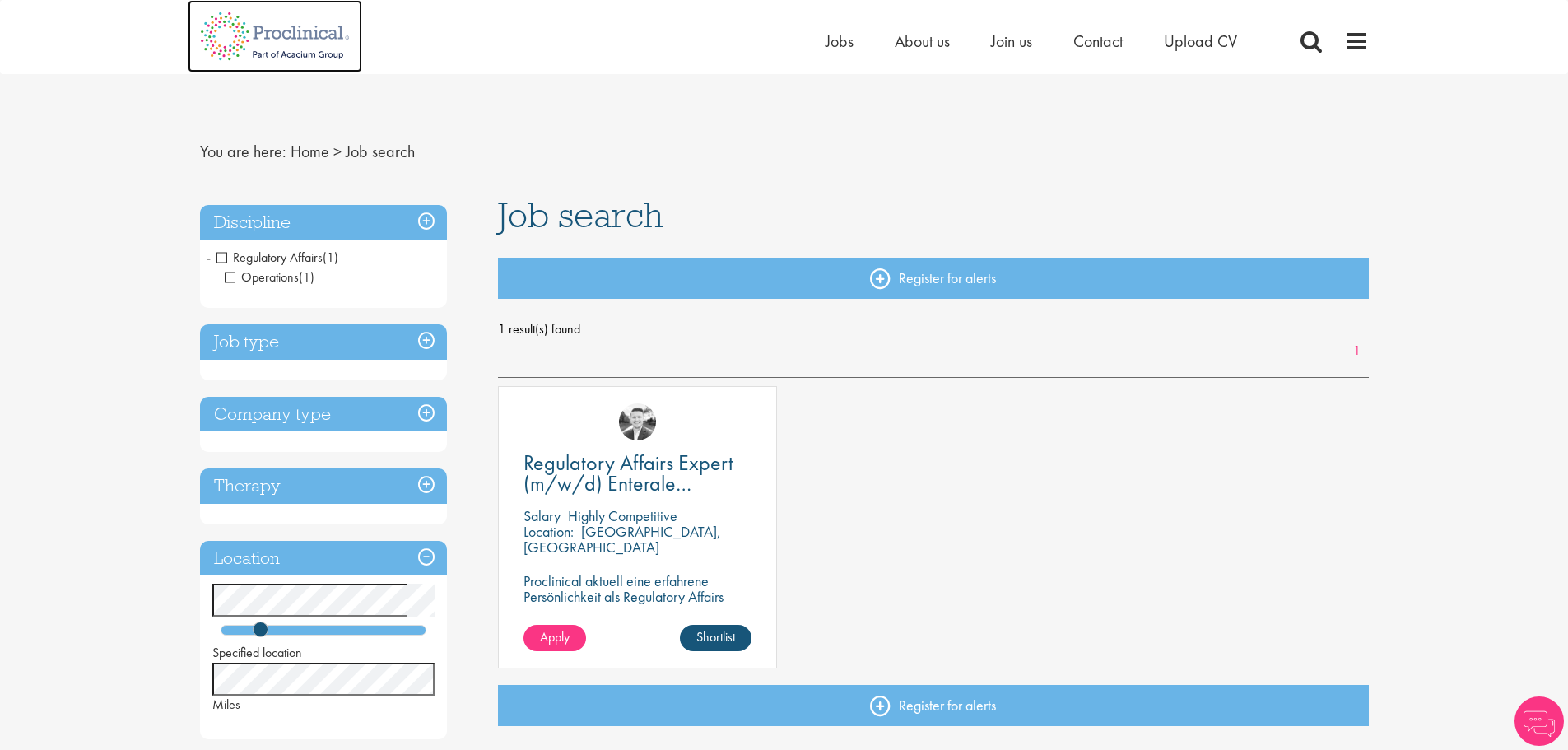
click at [303, 26] on img at bounding box center [275, 36] width 175 height 72
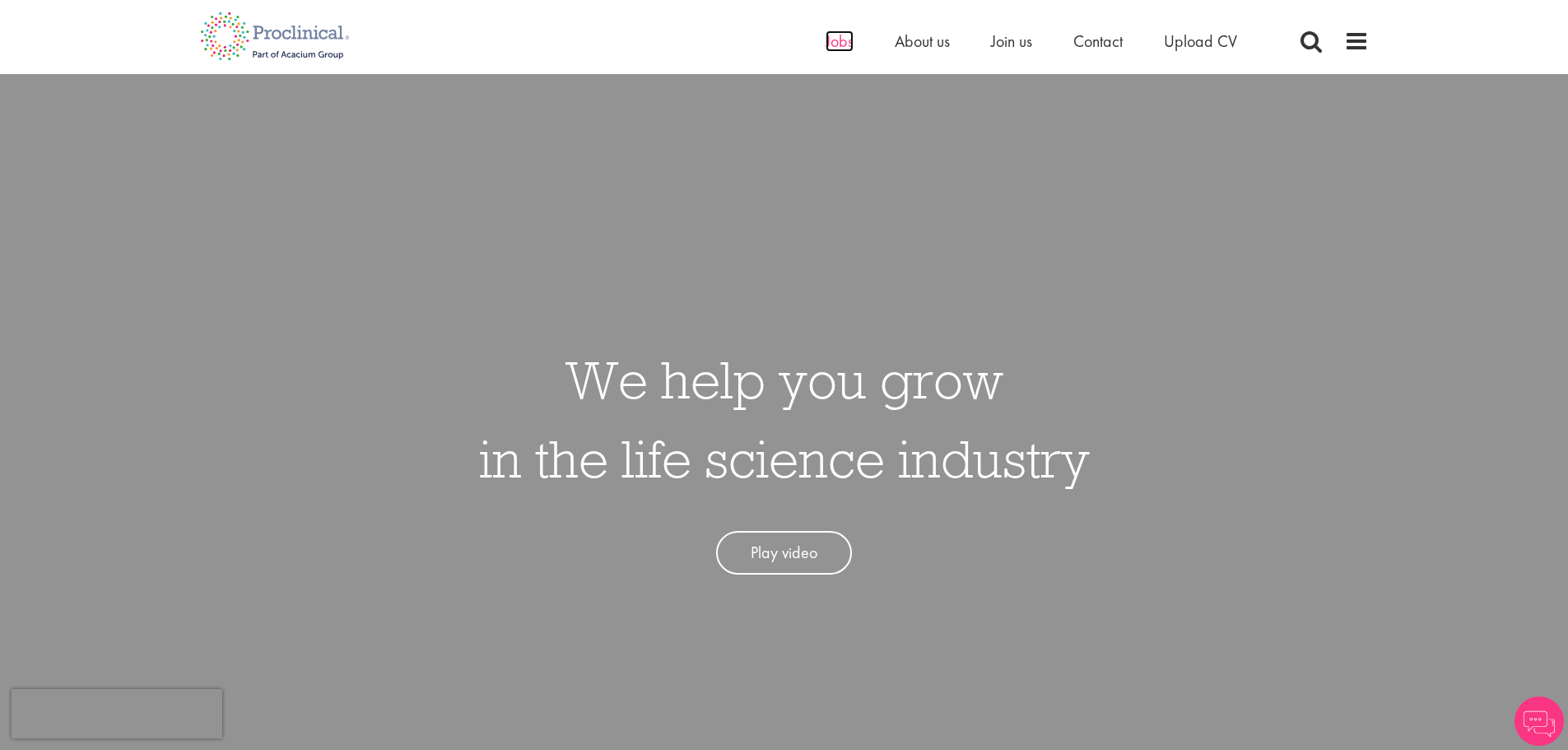
click at [833, 43] on span "Jobs" at bounding box center [839, 41] width 28 height 22
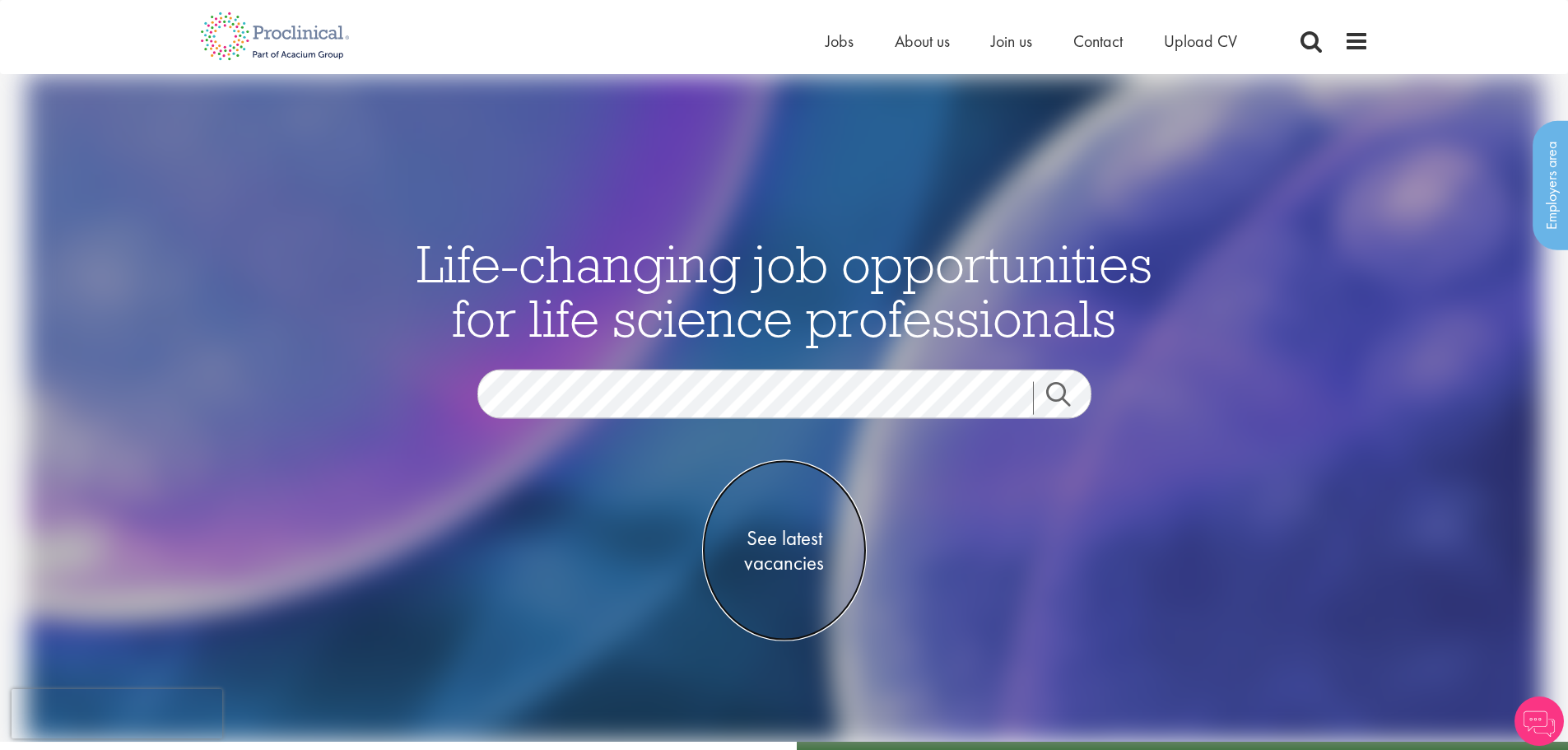
click at [777, 537] on span "See latest vacancies" at bounding box center [784, 550] width 164 height 50
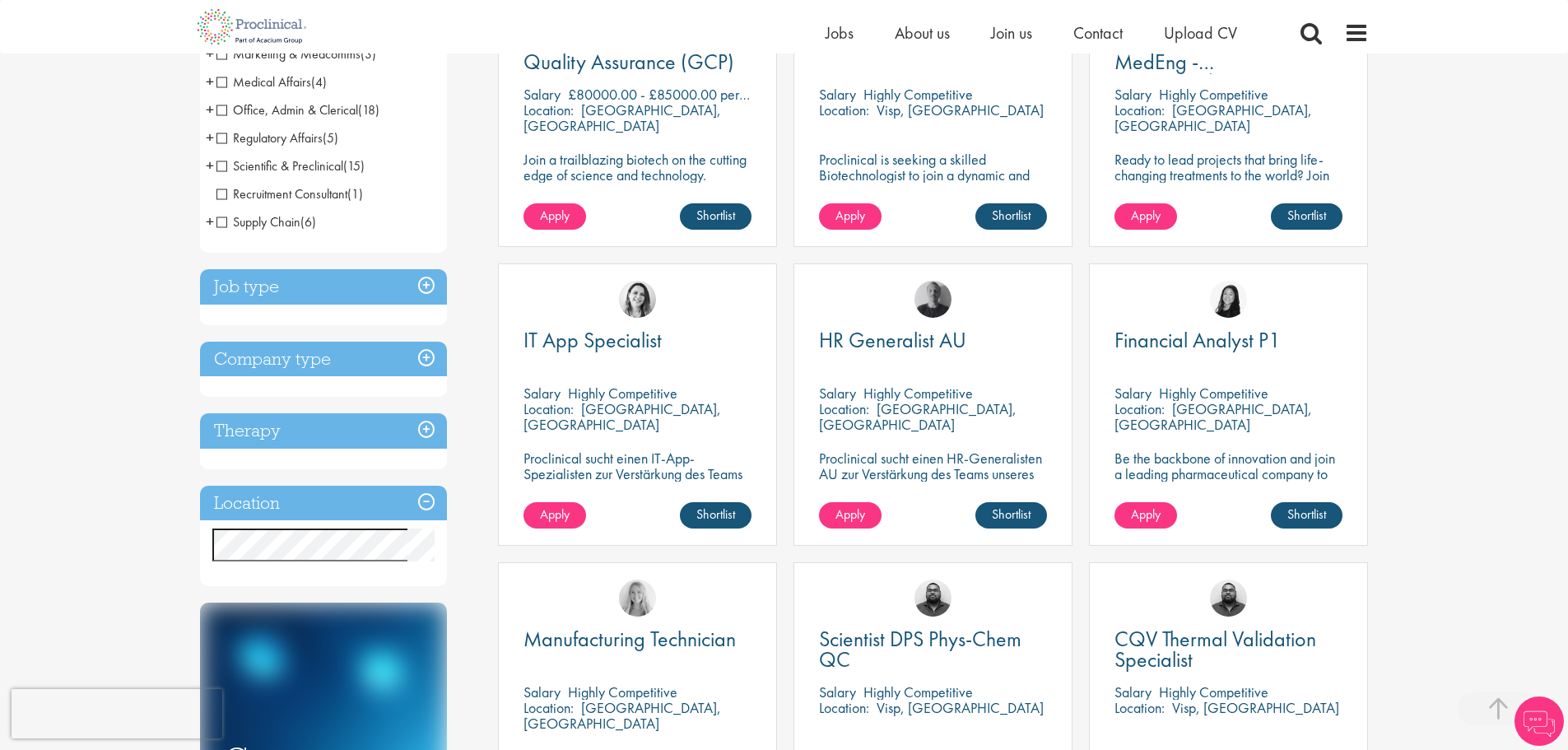
scroll to position [412, 0]
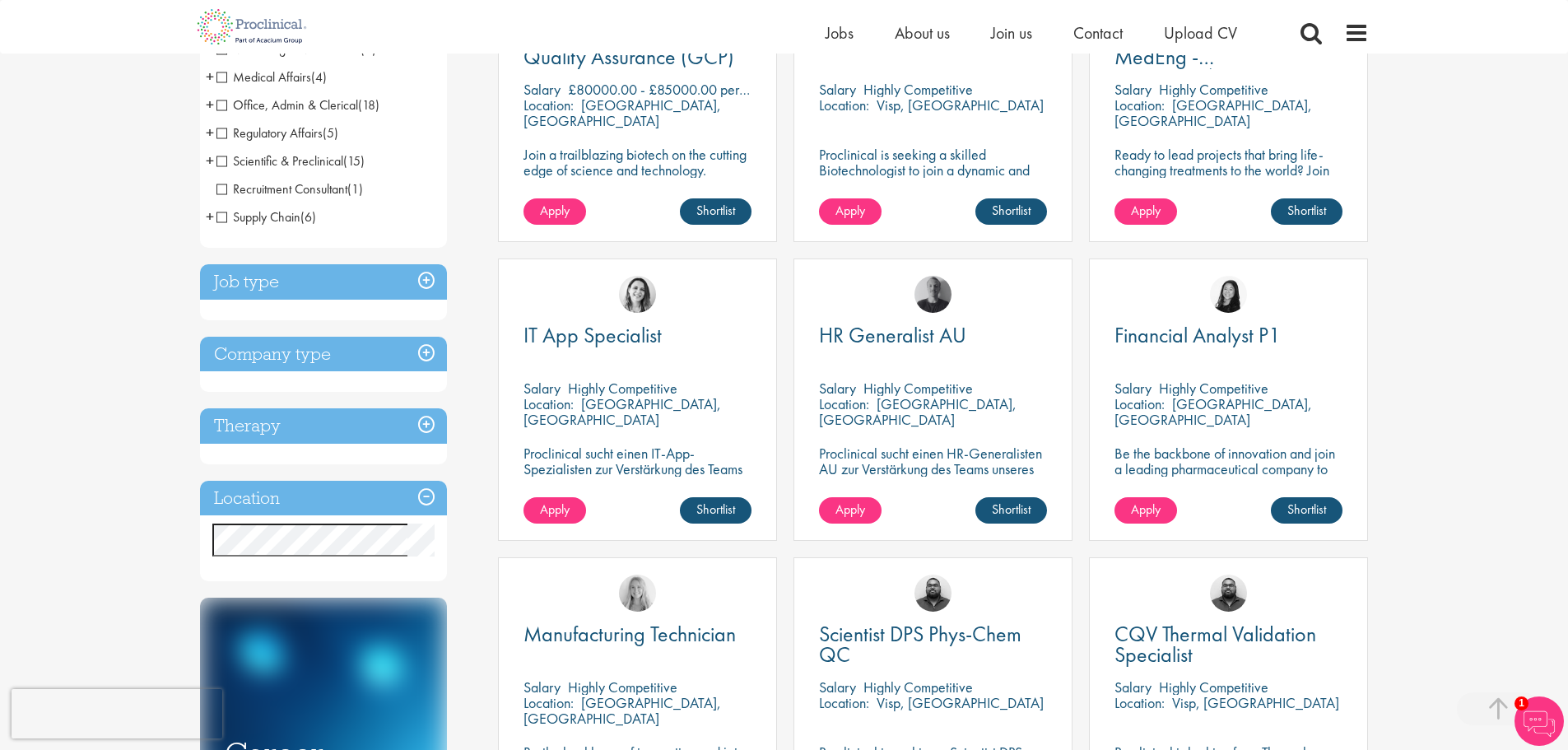
click at [333, 498] on h3 "Location" at bounding box center [323, 498] width 247 height 36
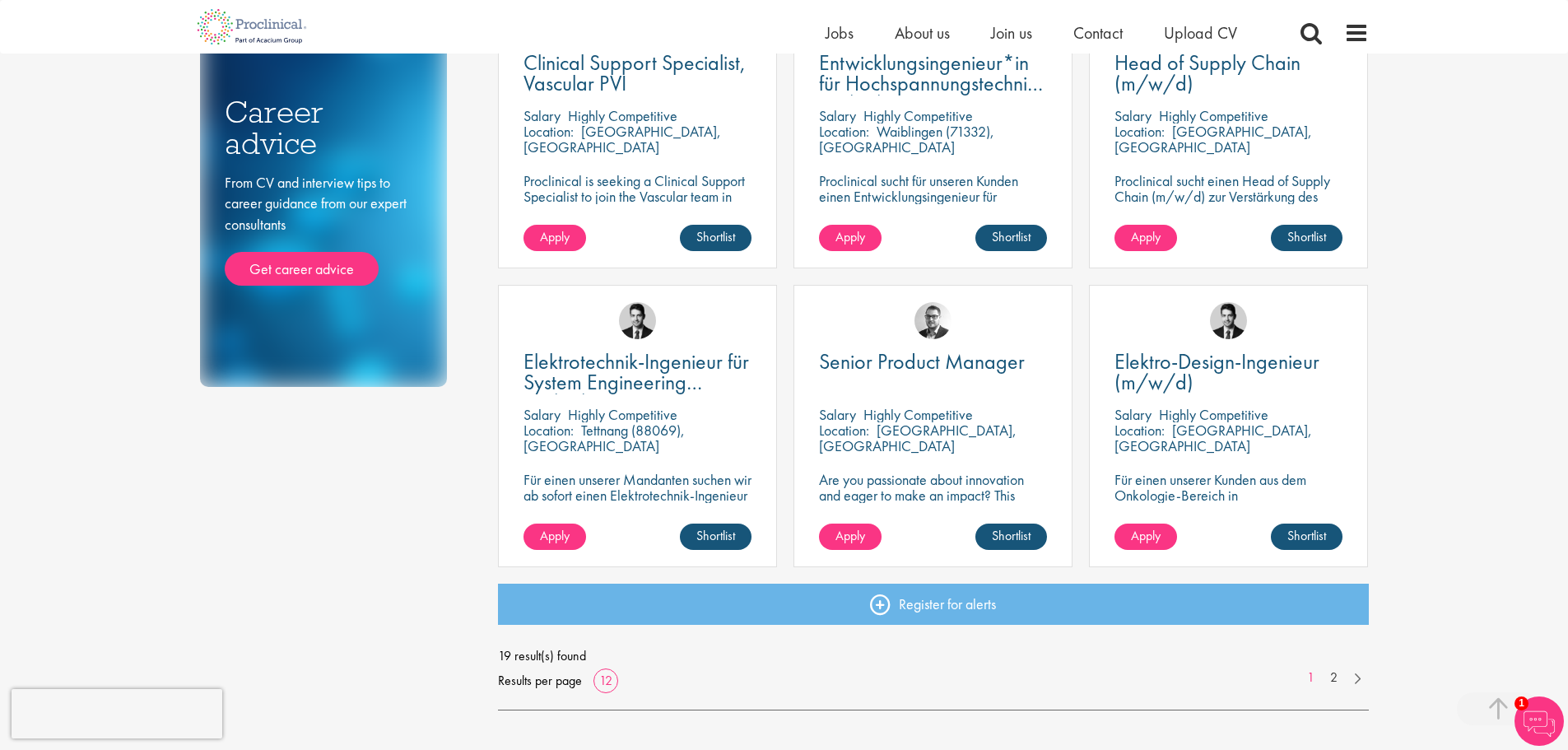
scroll to position [988, 0]
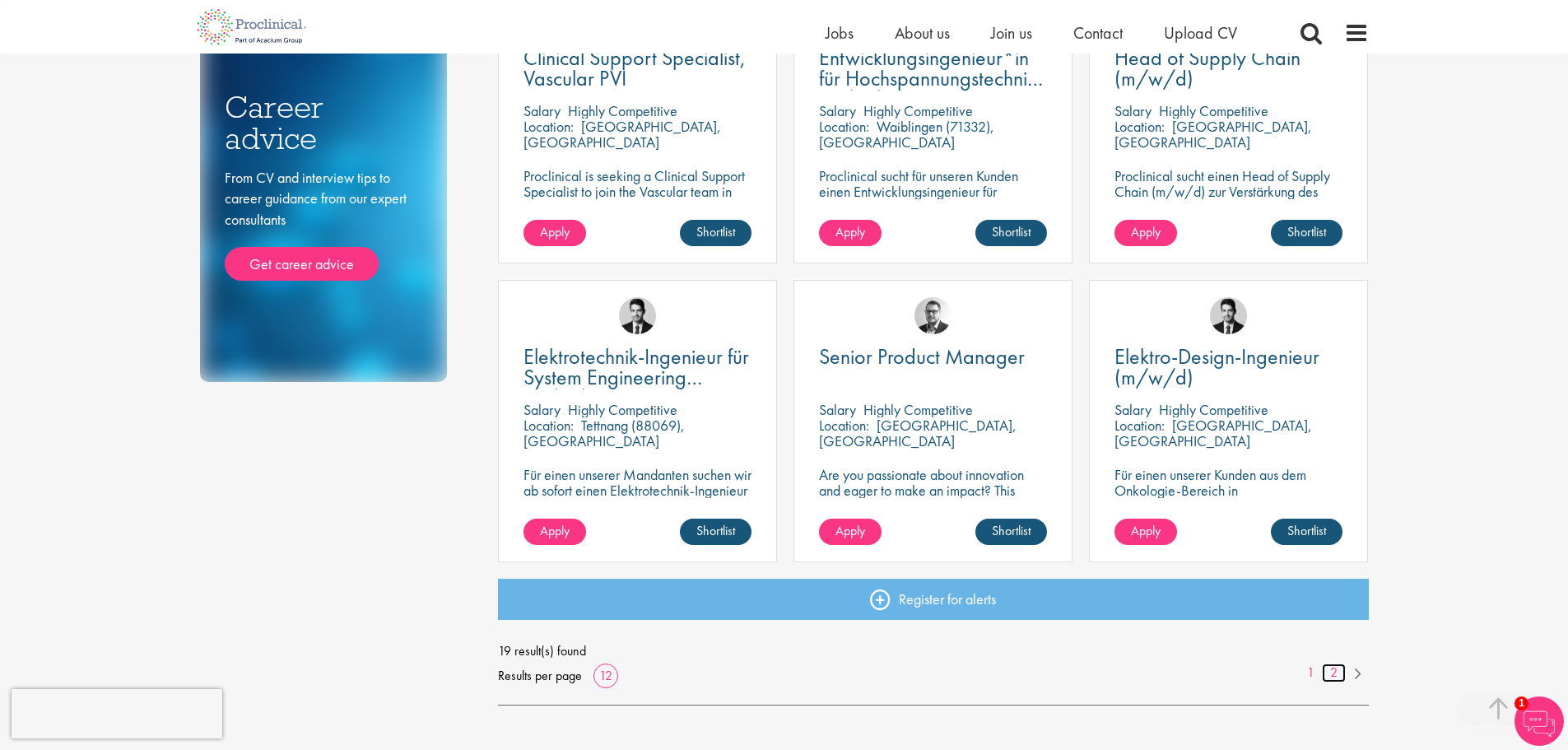
click at [1328, 665] on link "2" at bounding box center [1333, 674] width 23 height 19
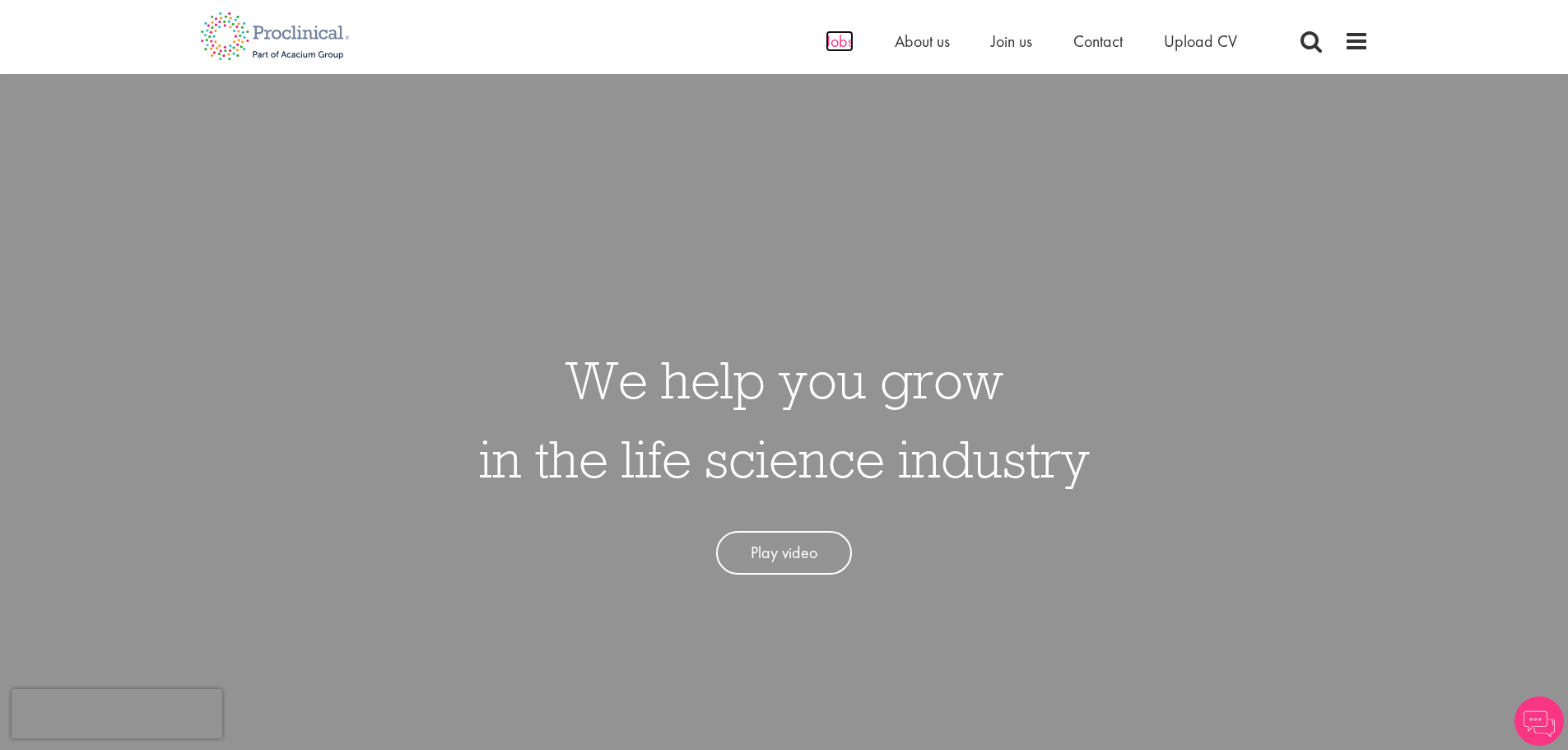
click at [832, 43] on span "Jobs" at bounding box center [839, 41] width 28 height 22
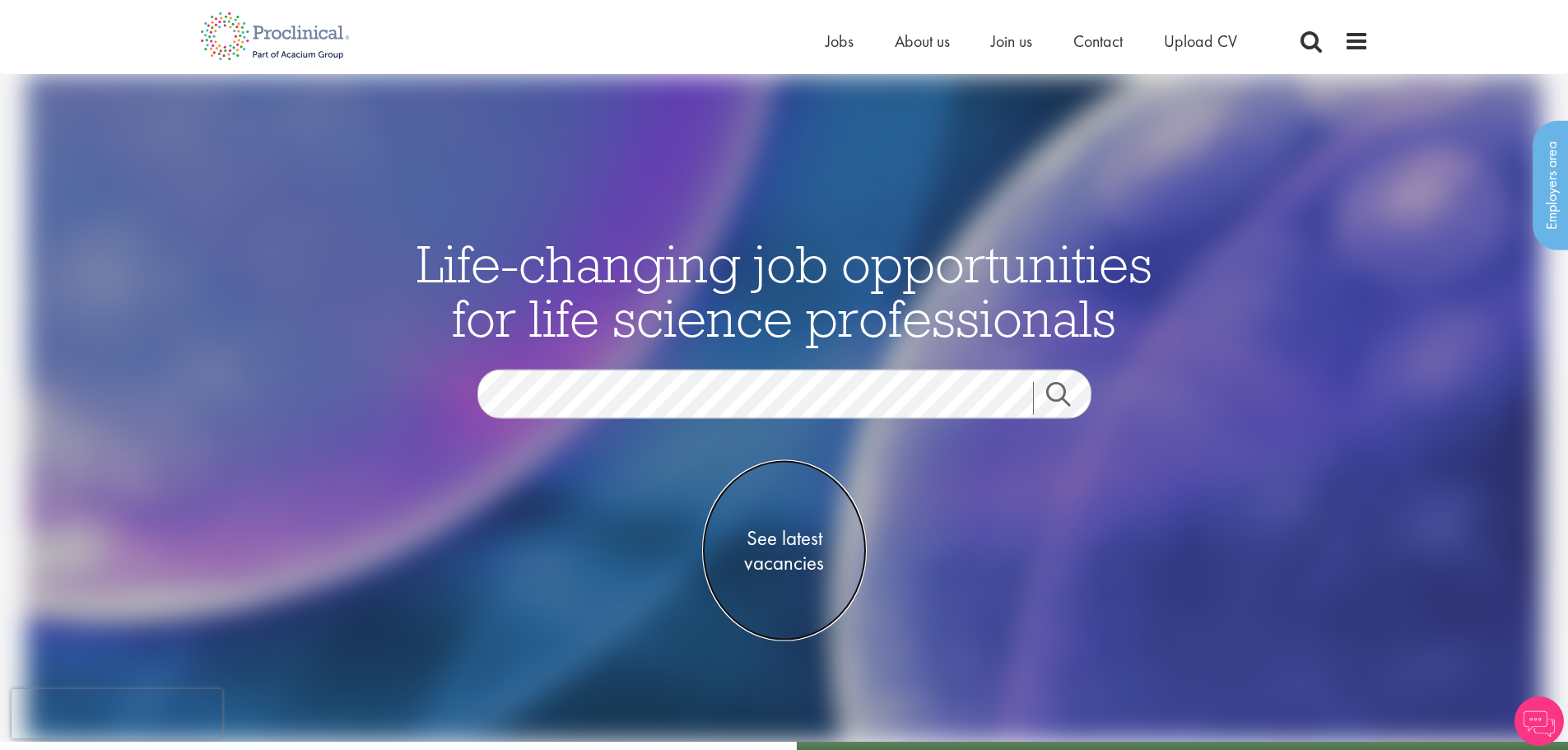
click at [753, 539] on span "See latest vacancies" at bounding box center [784, 550] width 164 height 50
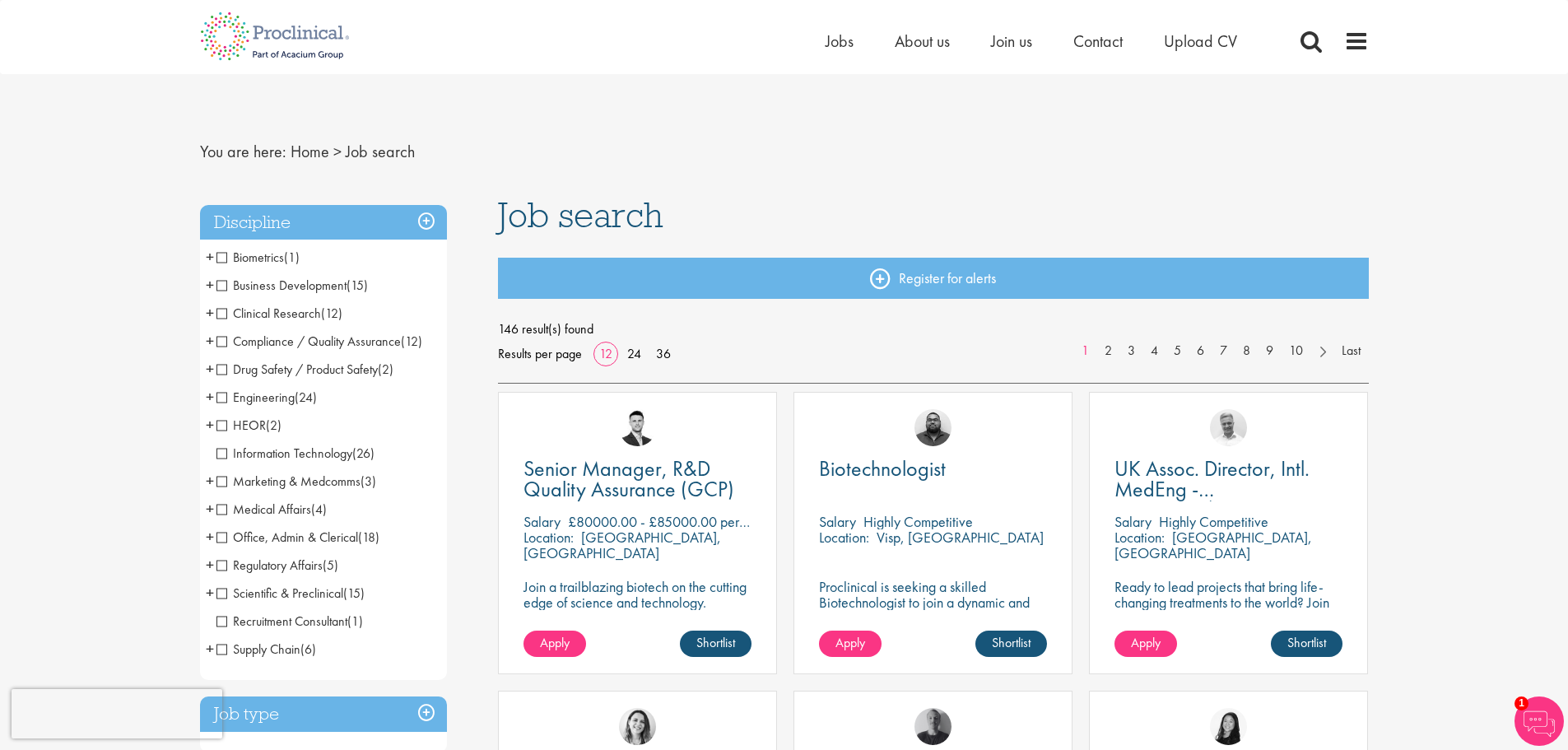
click at [219, 312] on span "Clinical Research" at bounding box center [268, 314] width 104 height 17
click at [222, 314] on span "Clinical Research" at bounding box center [268, 314] width 104 height 17
